Goal: Answer question/provide support

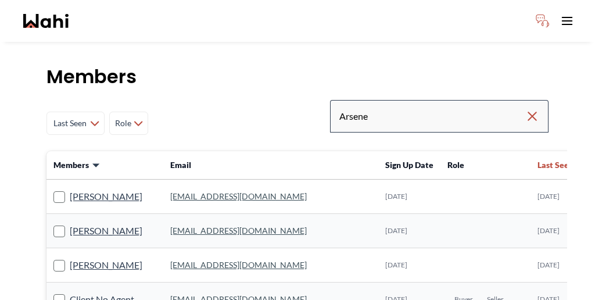
type input "Arsene"
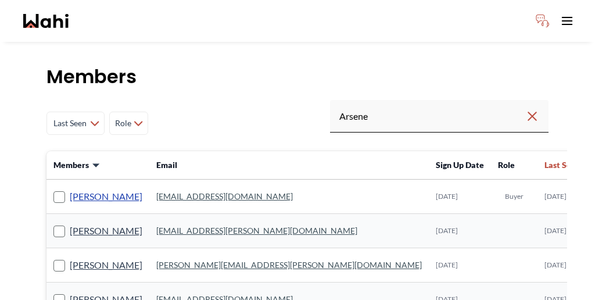
click at [97, 189] on link "[PERSON_NAME]" at bounding box center [106, 196] width 73 height 15
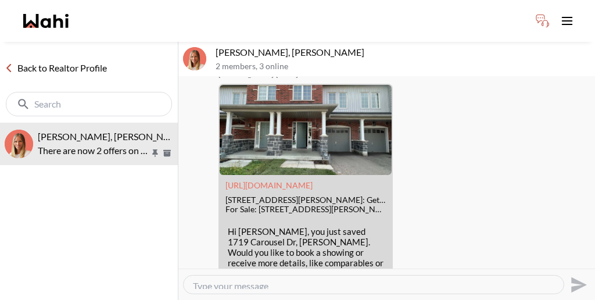
scroll to position [809, 0]
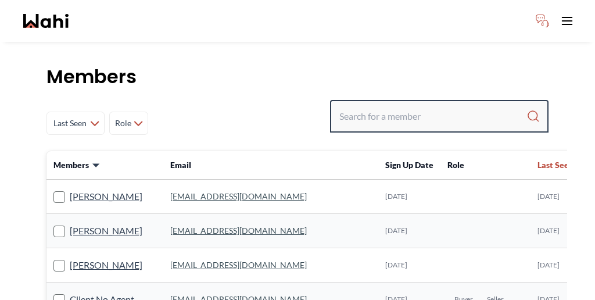
click at [416, 106] on input "Search input" at bounding box center [433, 116] width 187 height 21
paste input "[PERSON_NAME]"
type input "[PERSON_NAME]"
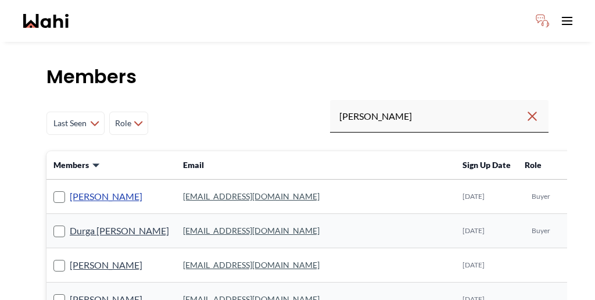
click at [78, 189] on link "[PERSON_NAME]" at bounding box center [106, 196] width 73 height 15
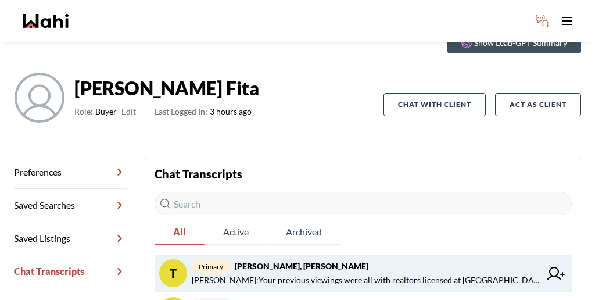
scroll to position [64, 0]
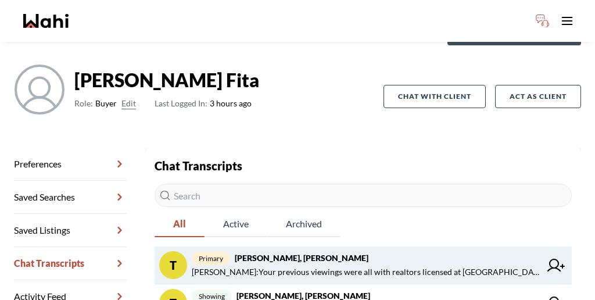
click at [297, 265] on span "[PERSON_NAME] : Your previous viewings were all with realtors licensed at [GEOG…" at bounding box center [366, 272] width 349 height 14
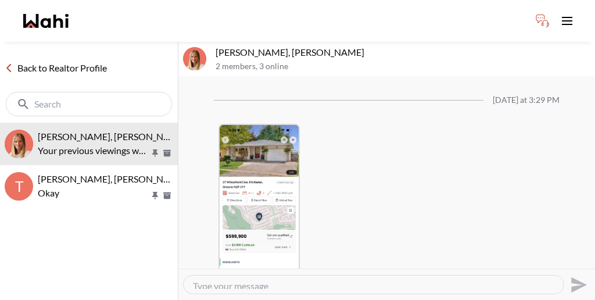
scroll to position [1020, 0]
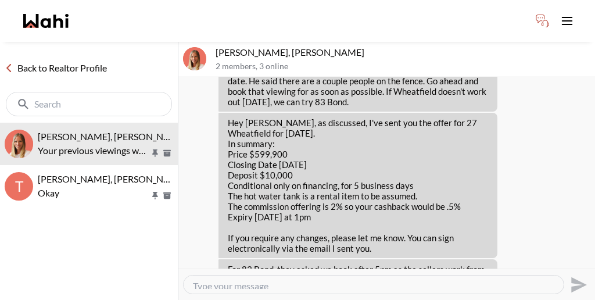
click at [270, 272] on div "Send" at bounding box center [387, 285] width 408 height 26
click at [262, 280] on div at bounding box center [374, 285] width 380 height 18
click at [248, 280] on textarea "Type your message" at bounding box center [374, 284] width 362 height 9
drag, startPoint x: 280, startPoint y: 272, endPoint x: 180, endPoint y: 270, distance: 100.6
click at [180, 270] on div "An offer has Send" at bounding box center [386, 284] width 417 height 31
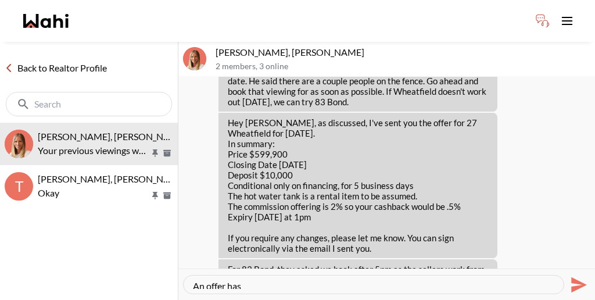
paste textarea "been submitted for [STREET_ADDRESS]"
type textarea "An offer has been submitted for [STREET_ADDRESS]"
